Goal: Consume media (video, audio)

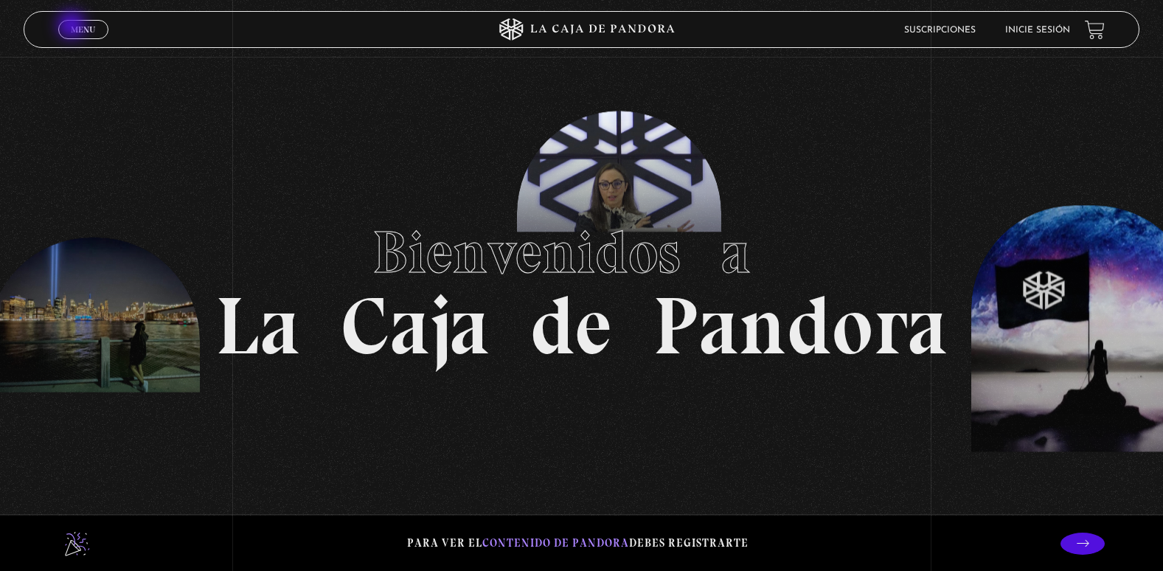
click at [73, 27] on span "Menu" at bounding box center [83, 29] width 24 height 9
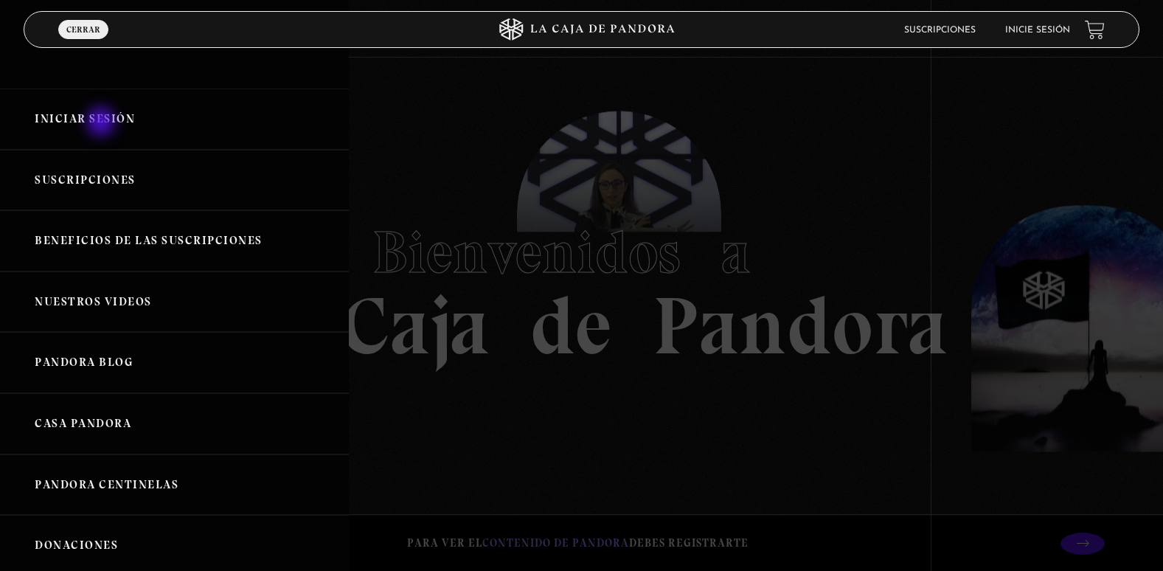
click at [103, 123] on link "Iniciar Sesión" at bounding box center [174, 119] width 349 height 61
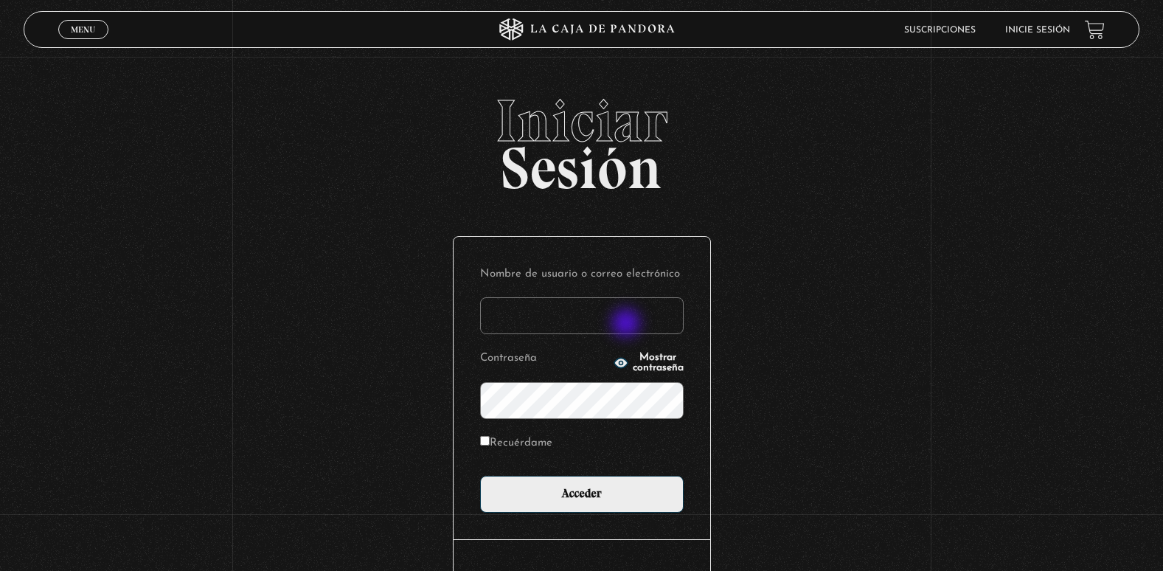
click at [628, 325] on input "Nombre de usuario o correo electrónico" at bounding box center [582, 315] width 204 height 37
type input "adriana.castillo071083@gmail.com"
click at [480, 476] on input "Acceder" at bounding box center [582, 494] width 204 height 37
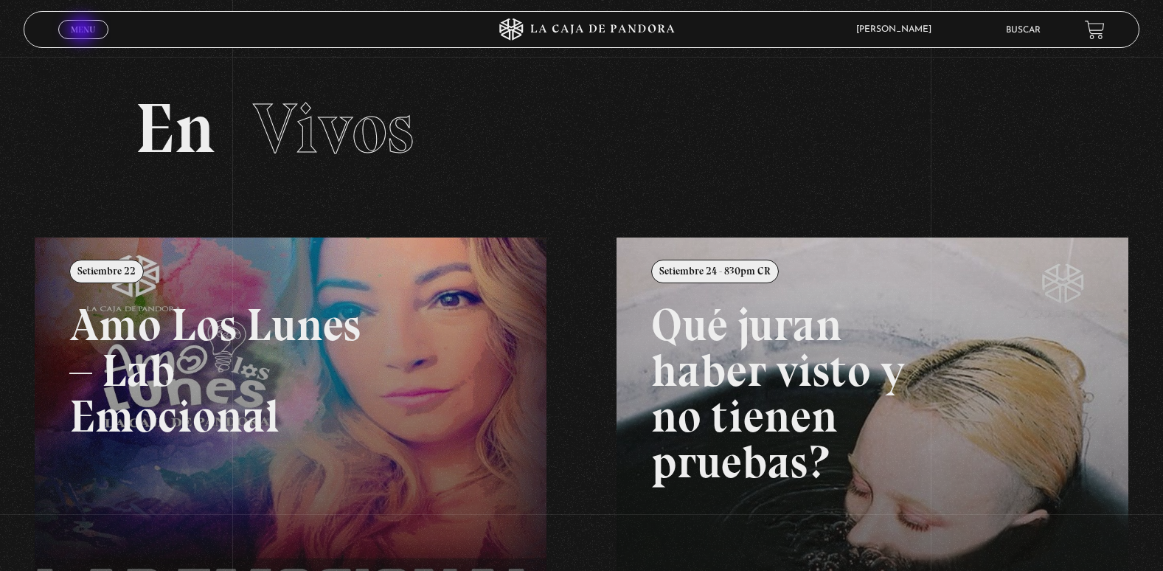
click at [83, 31] on span "Menu" at bounding box center [83, 29] width 24 height 9
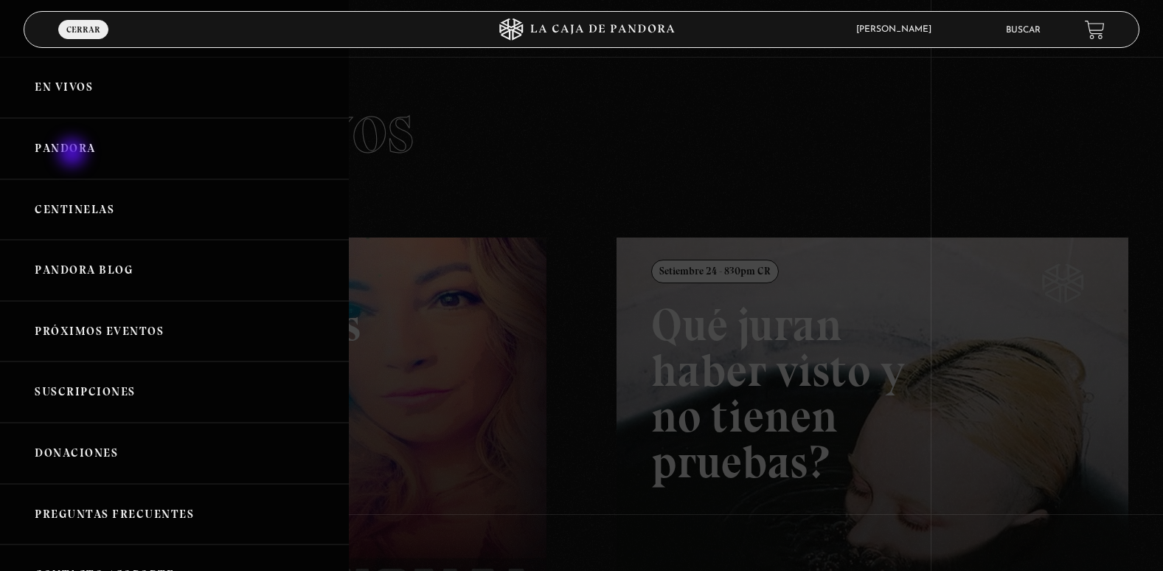
click at [74, 154] on link "Pandora" at bounding box center [174, 148] width 349 height 61
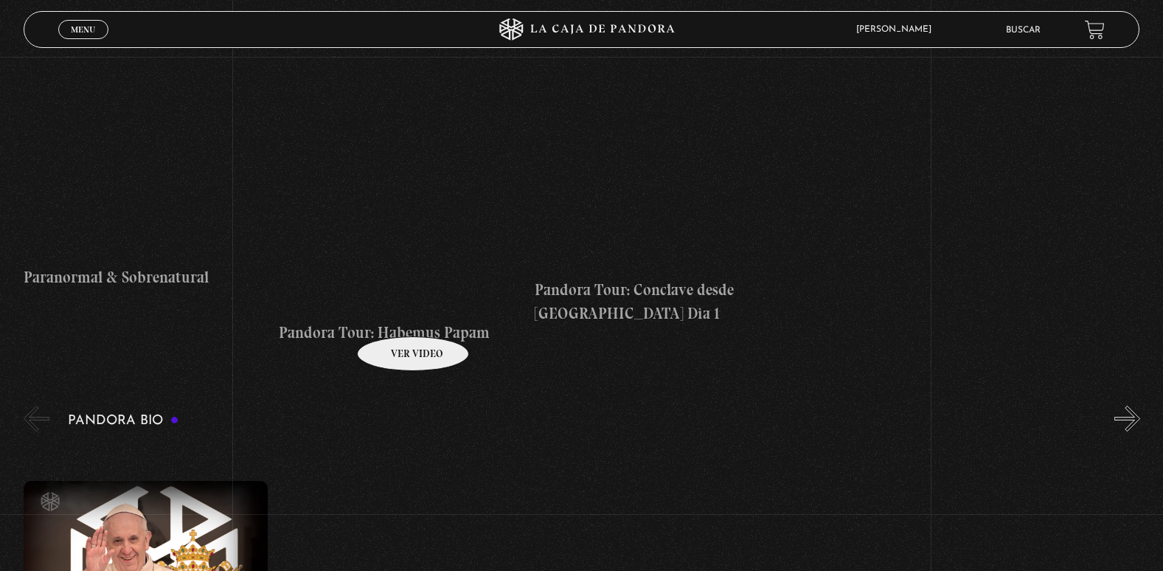
scroll to position [1254, 0]
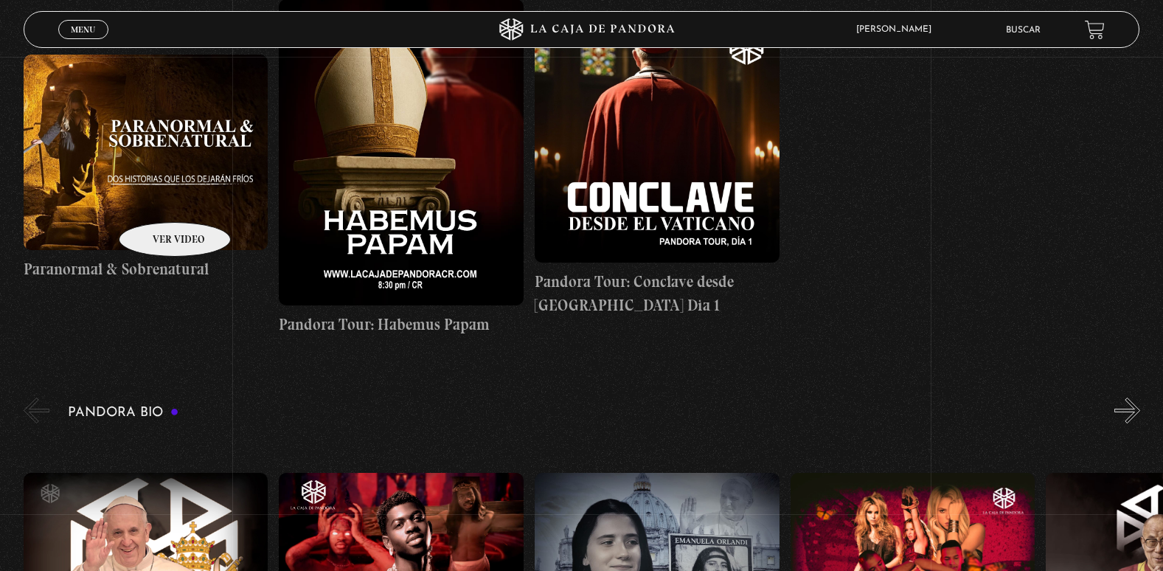
click at [156, 200] on figure at bounding box center [146, 153] width 245 height 196
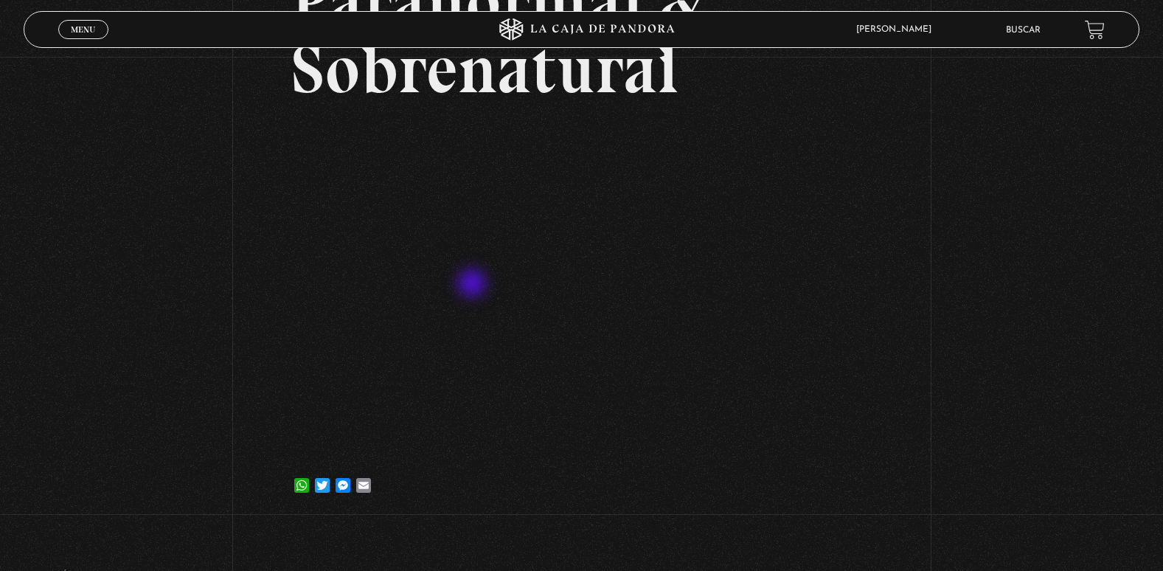
scroll to position [114, 0]
